Goal: Task Accomplishment & Management: Manage account settings

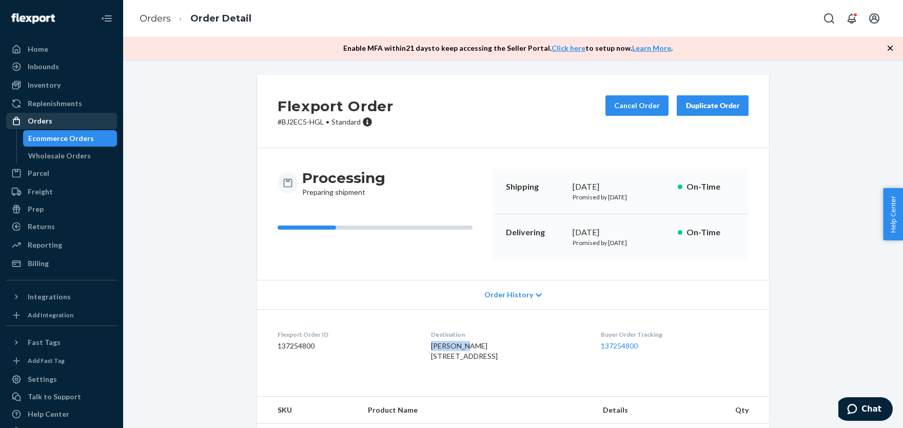
scroll to position [55, 0]
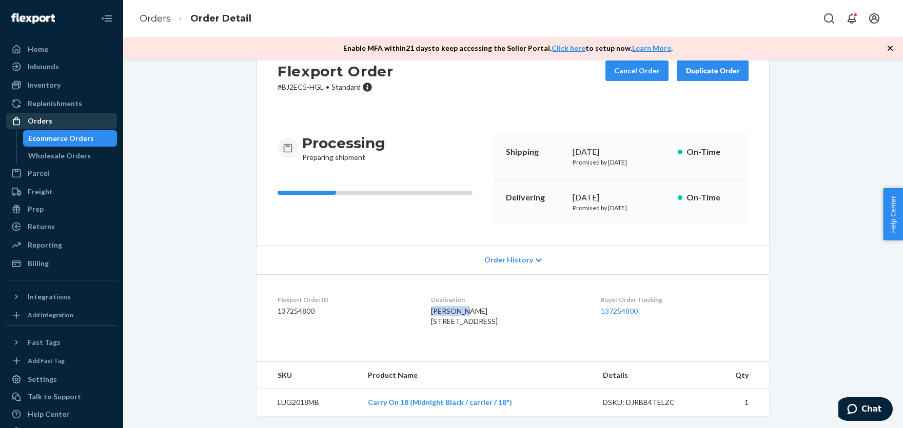
drag, startPoint x: 49, startPoint y: 125, endPoint x: 56, endPoint y: 121, distance: 7.8
click at [48, 125] on div "Orders" at bounding box center [40, 121] width 25 height 10
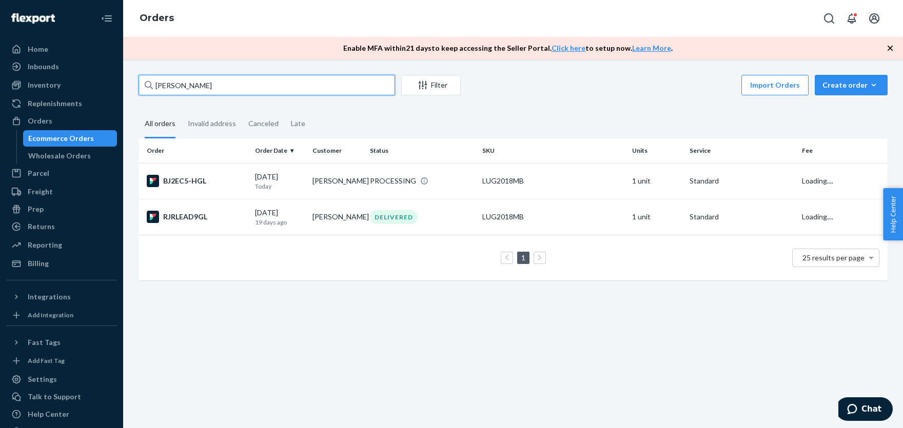
click at [211, 89] on input "[PERSON_NAME]" at bounding box center [267, 85] width 256 height 21
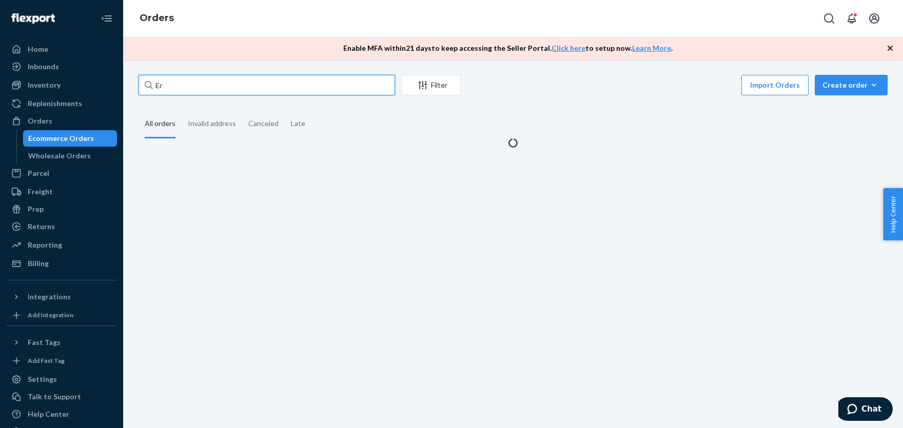
type input "E"
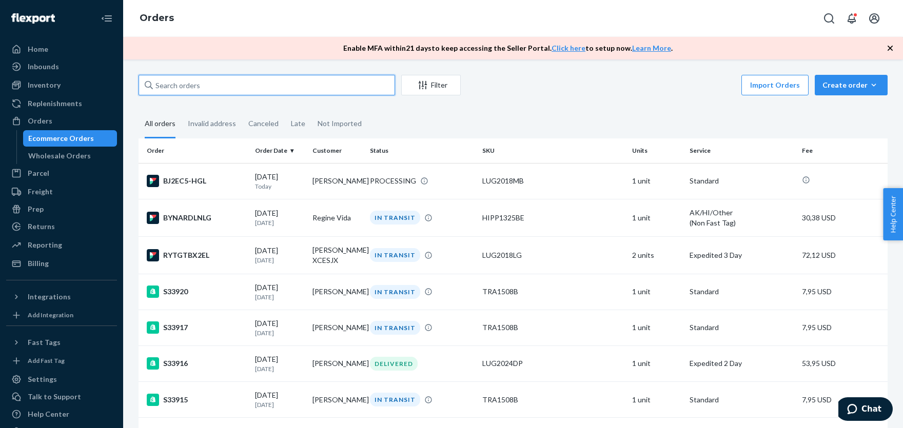
paste input "[PERSON_NAME]"
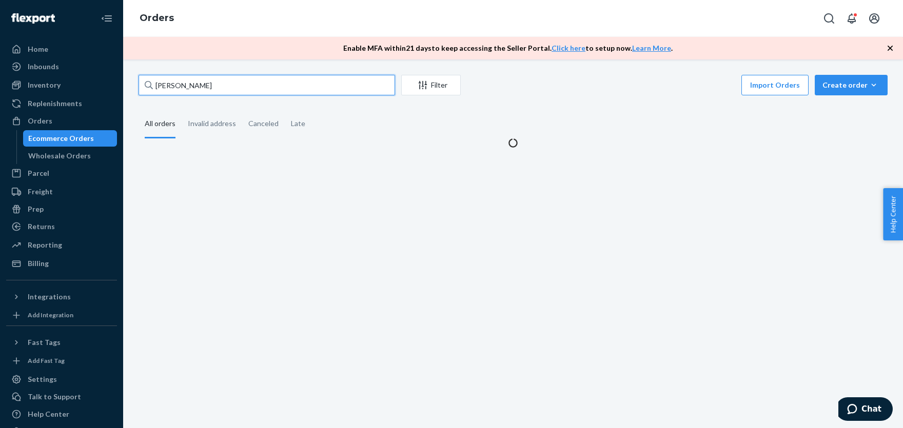
type input "[PERSON_NAME]"
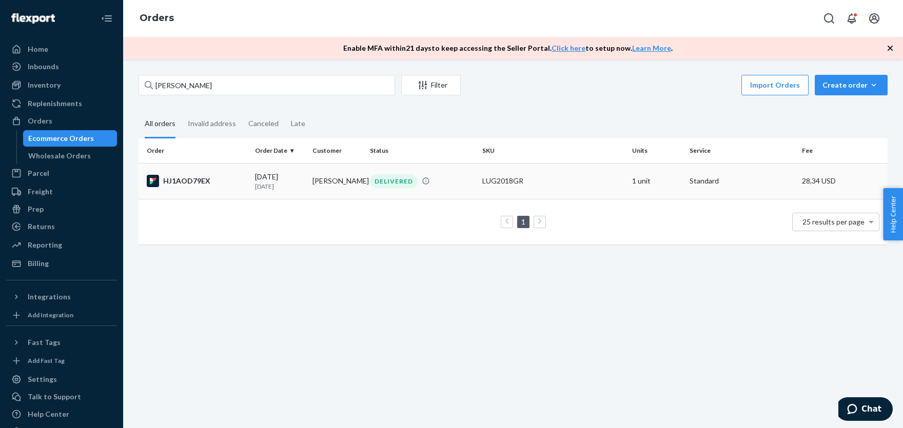
click at [560, 179] on div "LUG2018GR" at bounding box center [553, 181] width 142 height 10
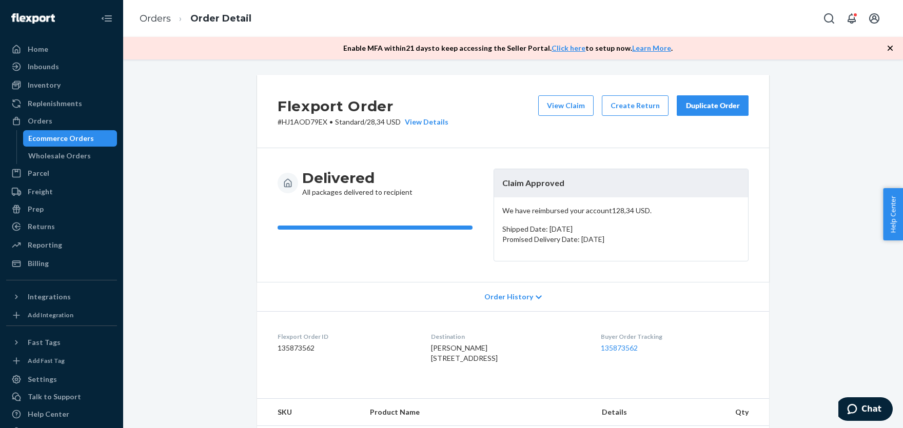
click at [731, 105] on div "Duplicate Order" at bounding box center [712, 106] width 54 height 10
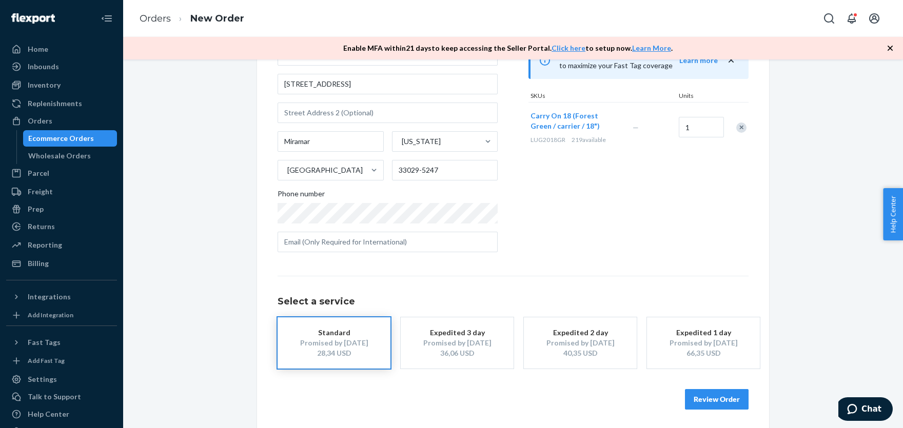
scroll to position [112, 0]
click at [721, 398] on button "Review Order" at bounding box center [717, 398] width 64 height 21
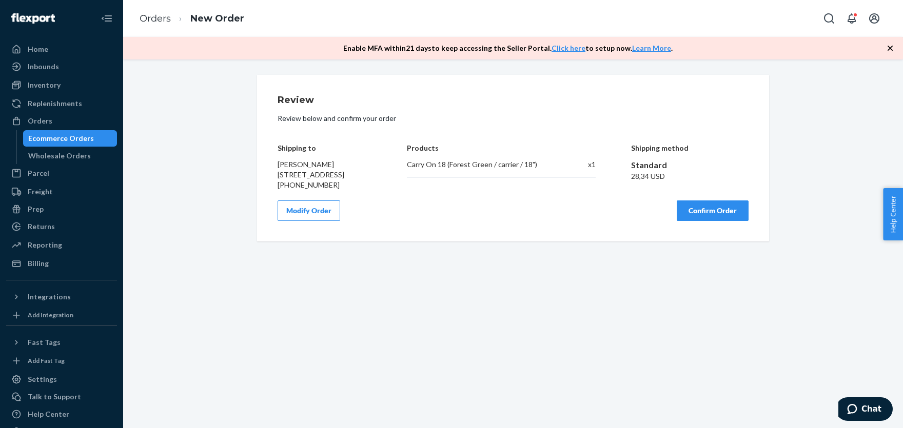
scroll to position [0, 0]
click at [704, 221] on button "Confirm Order" at bounding box center [713, 211] width 72 height 21
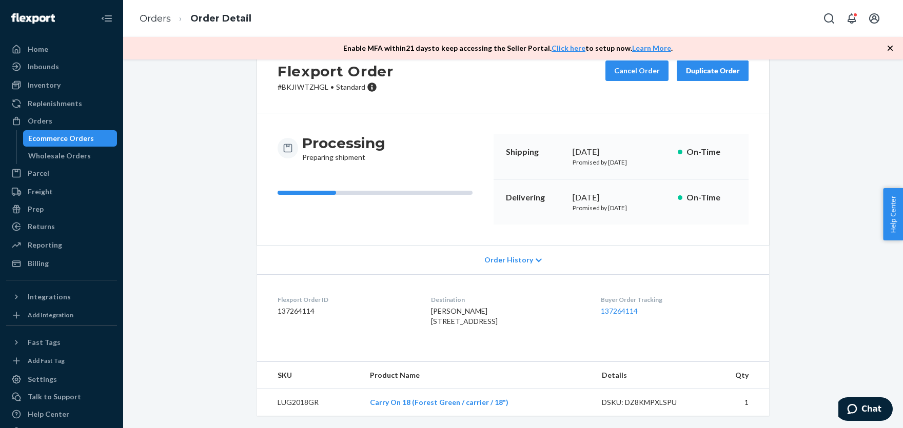
scroll to position [55, 0]
